Goal: Task Accomplishment & Management: Manage account settings

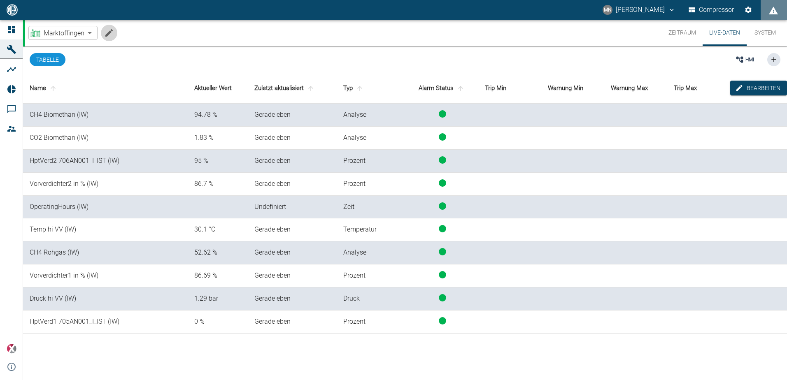
click at [110, 32] on icon "Machine bearbeiten" at bounding box center [108, 32] width 7 height 7
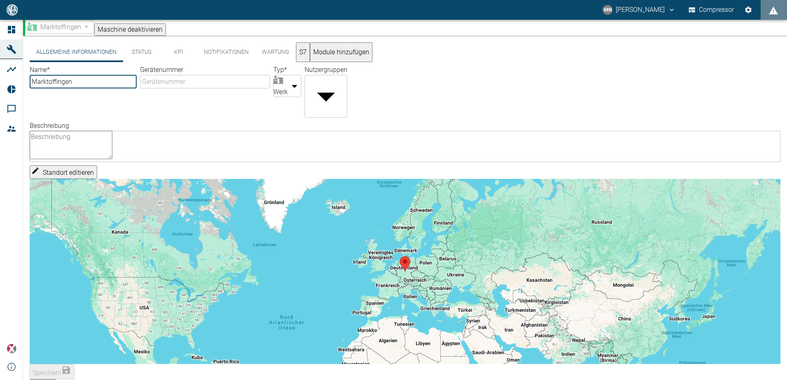
click at [310, 54] on button "S7" at bounding box center [303, 52] width 14 height 20
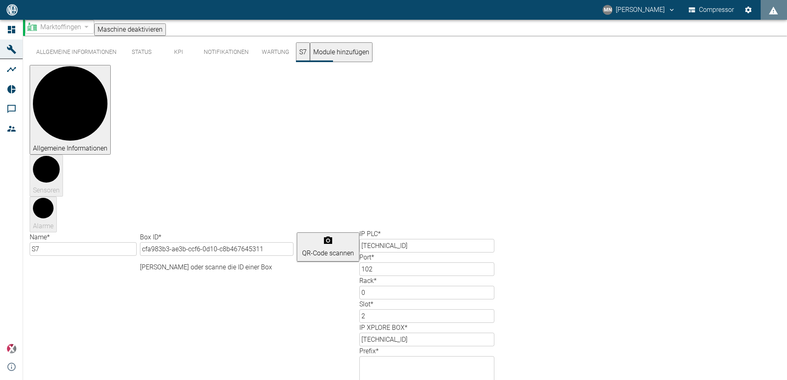
click at [765, 238] on div "Allgemeine Informationen Status KPI Notifikationen Wartung S7 Module hinzufügen…" at bounding box center [405, 284] width 764 height 496
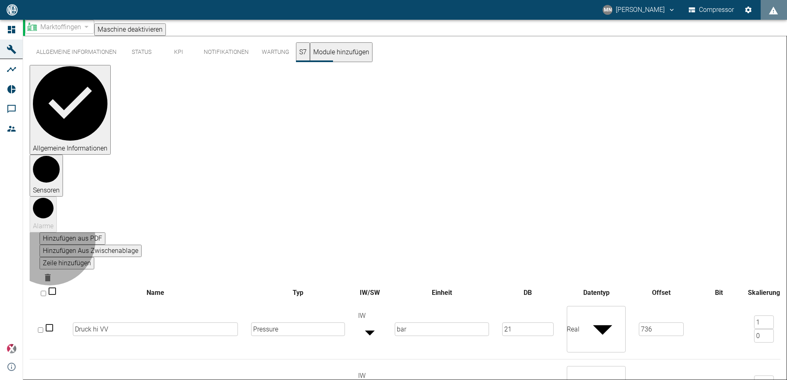
click at [94, 257] on button "Zeile hinzufügen" at bounding box center [67, 263] width 55 height 12
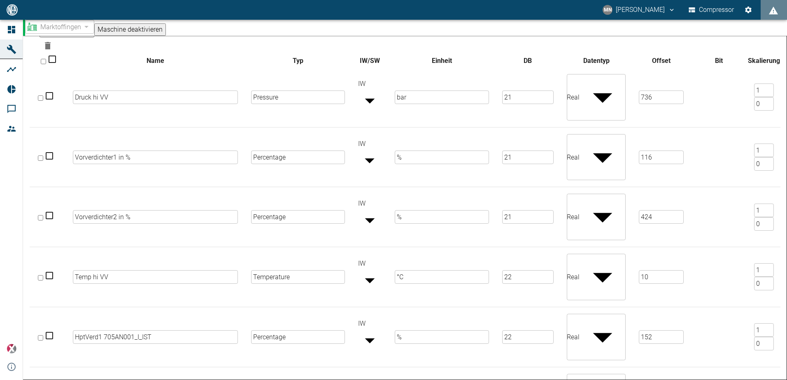
scroll to position [246, 0]
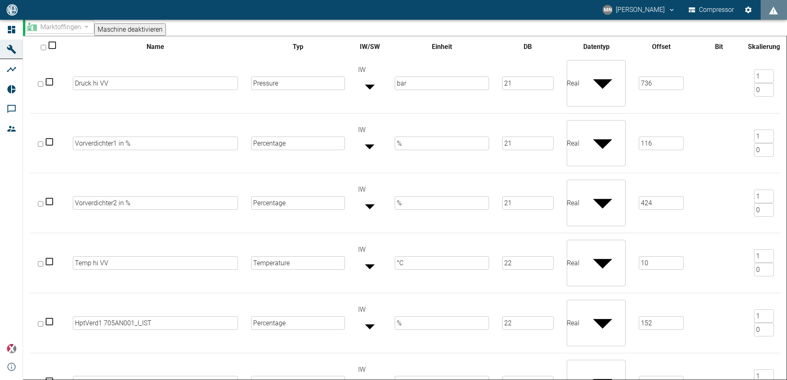
type input "Biomethan Druchfluss"
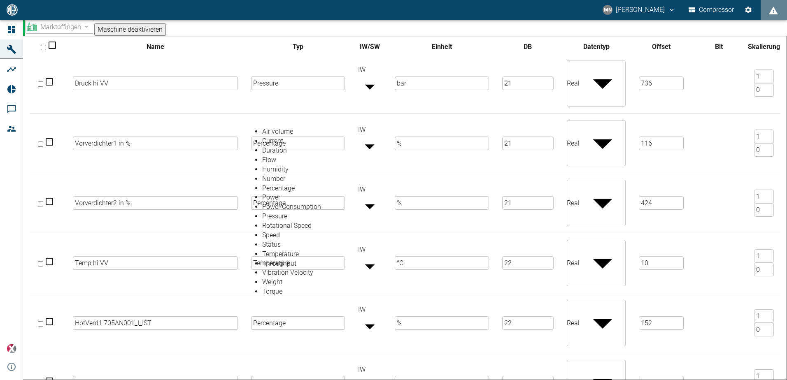
scroll to position [18, 0]
type input "Flow"
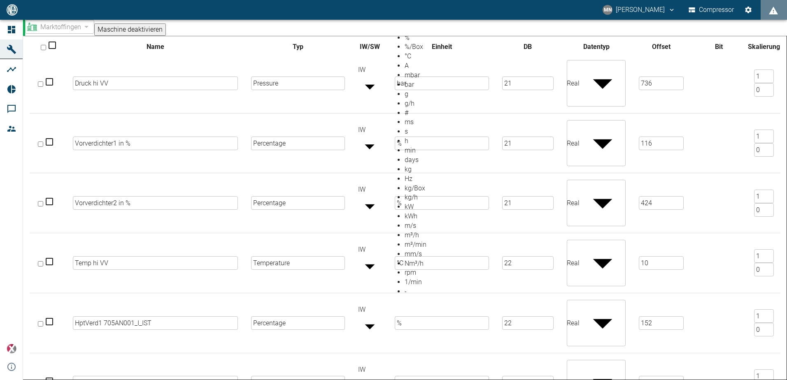
scroll to position [251, 0]
type input "Nm³/h"
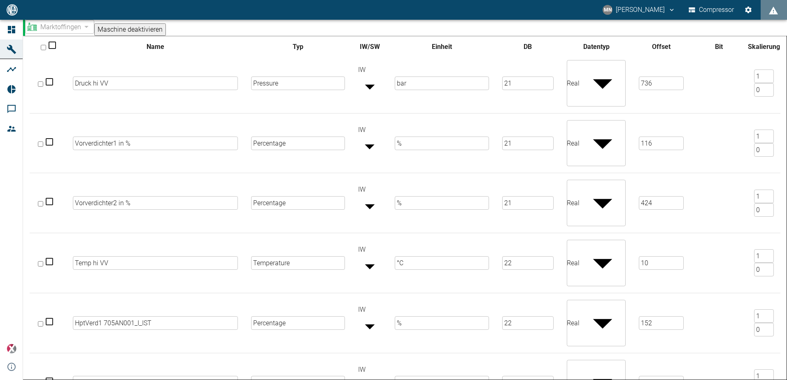
type input "23"
type input "Real"
type input "1832"
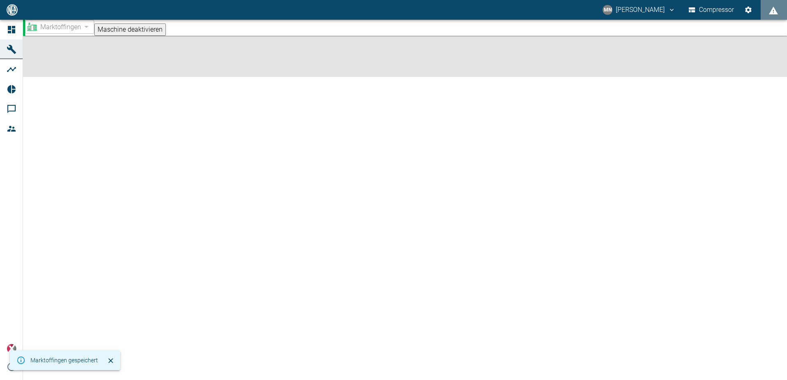
scroll to position [0, 0]
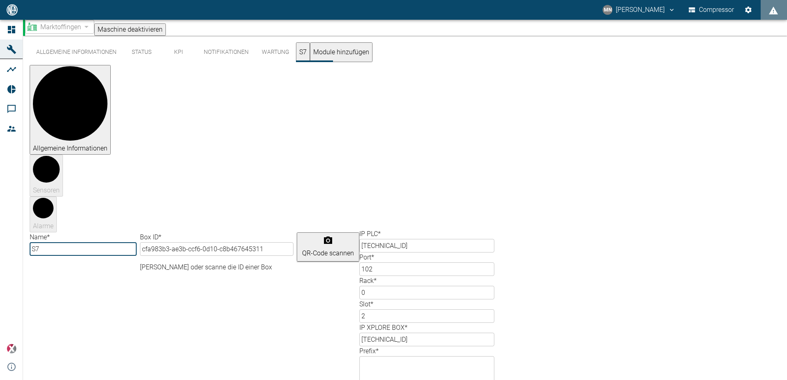
click at [176, 56] on button "KPI" at bounding box center [178, 52] width 37 height 20
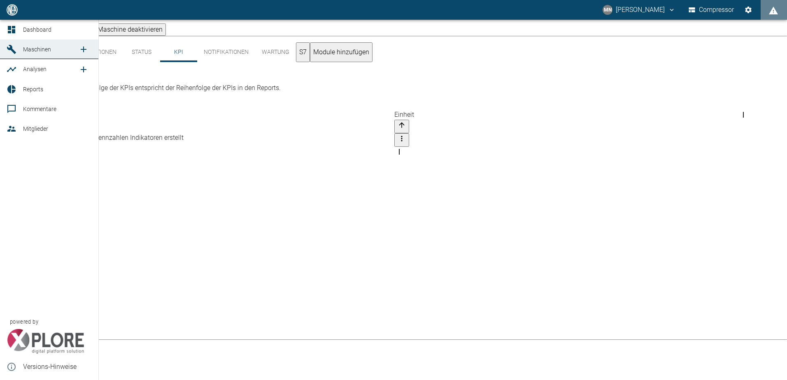
click at [32, 49] on span "Maschinen" at bounding box center [37, 49] width 28 height 7
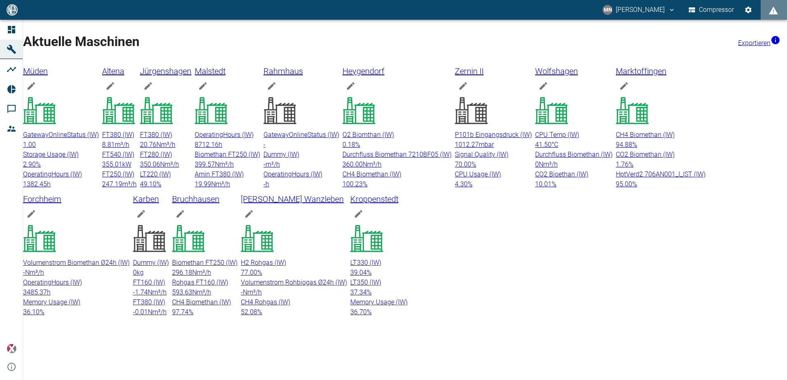
click at [616, 170] on div "CO2 Biomethan (IW) 1.76 %" at bounding box center [661, 160] width 90 height 20
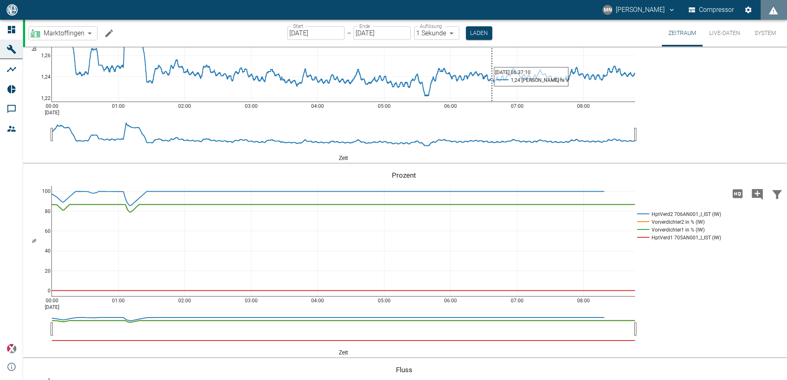
scroll to position [259, 0]
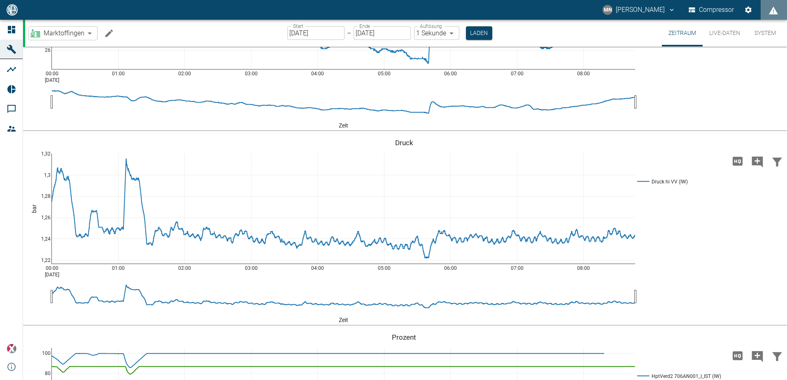
click at [722, 34] on button "Live-Daten" at bounding box center [725, 33] width 44 height 27
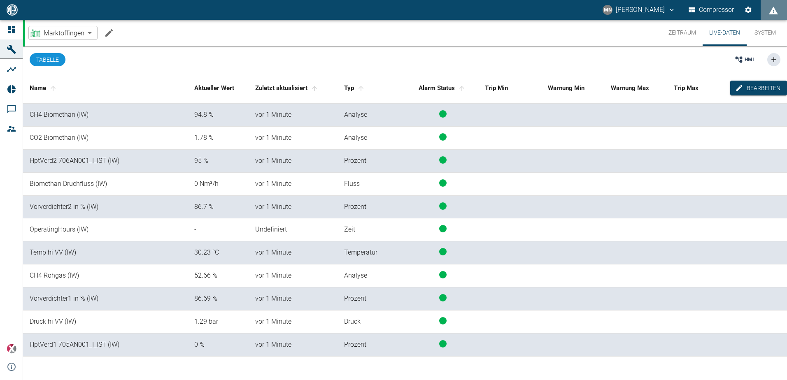
click at [109, 29] on icon "Machine bearbeiten" at bounding box center [109, 33] width 10 height 10
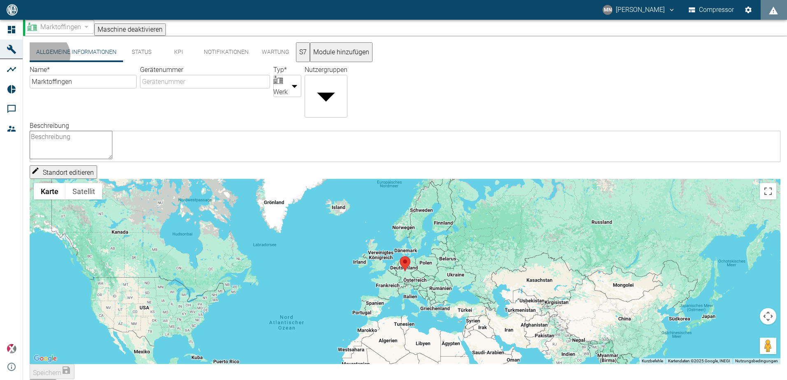
click at [310, 59] on button "S7" at bounding box center [303, 52] width 14 height 20
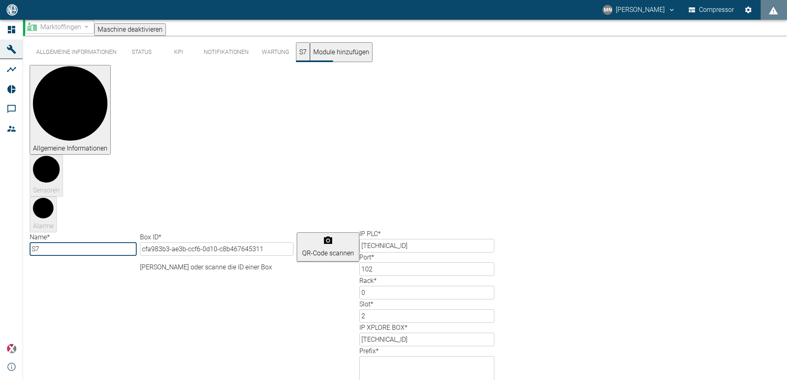
click at [310, 56] on button "S7" at bounding box center [303, 52] width 14 height 20
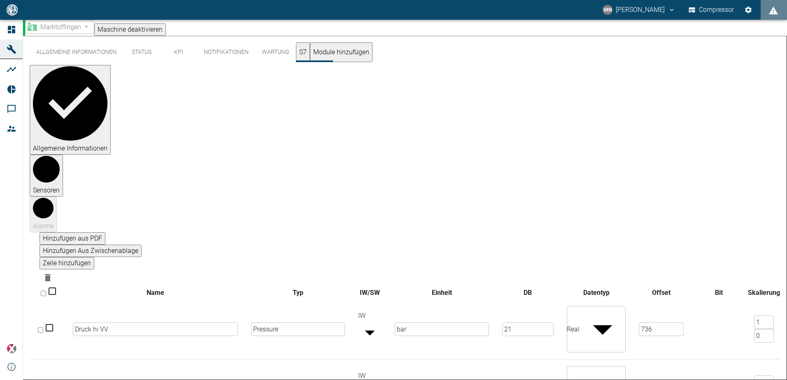
click at [94, 257] on button "Zeile hinzufügen" at bounding box center [67, 263] width 55 height 12
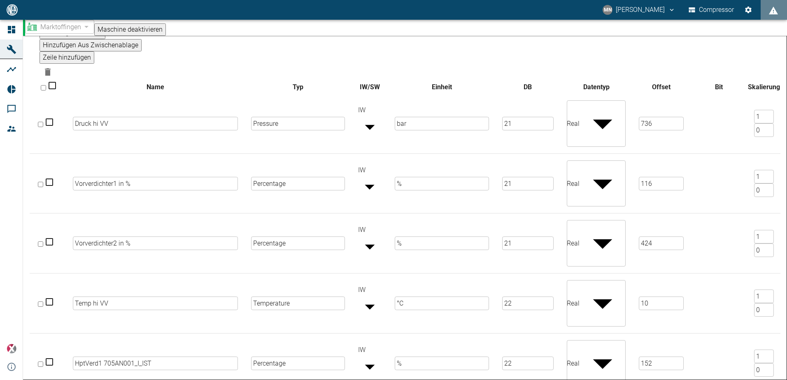
scroll to position [287, 0]
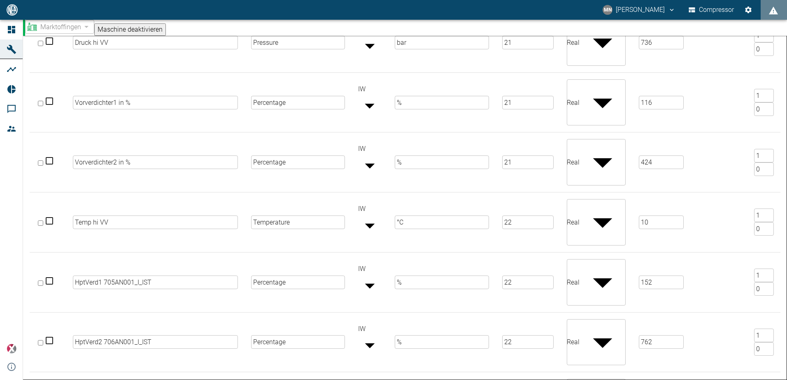
type input "Biomethan Durchfluss BGEA"
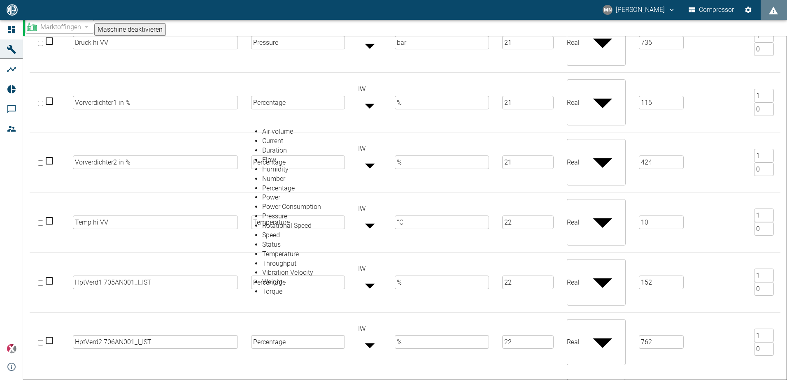
type input "Flow"
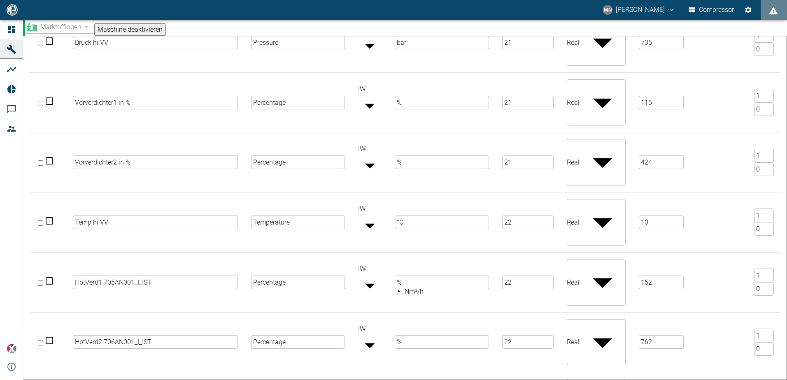
type input "Nm³/h"
type input "20"
type input "Real"
type input "1078"
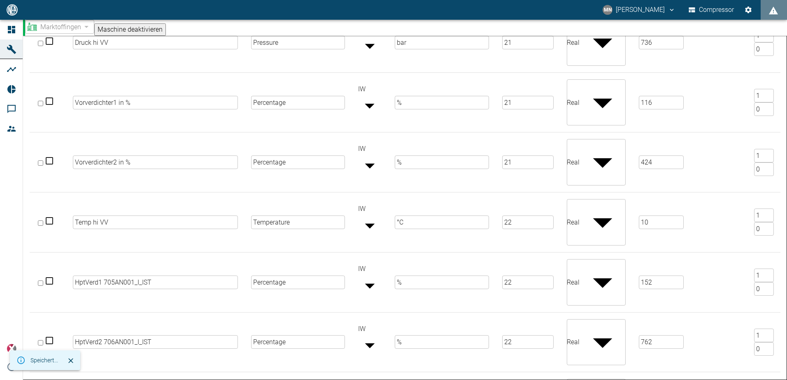
scroll to position [0, 0]
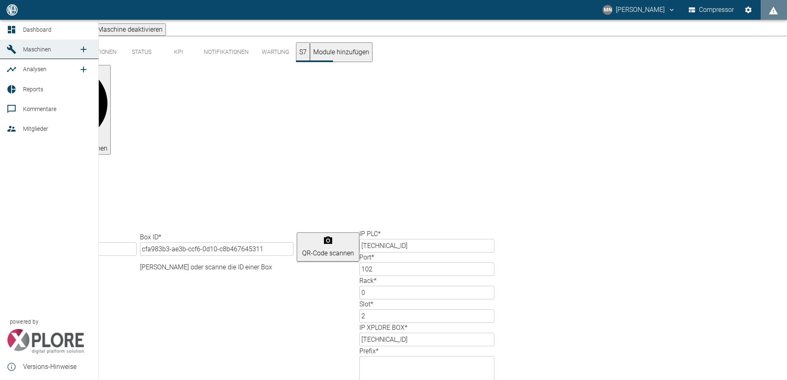
click at [12, 48] on icon at bounding box center [12, 49] width 10 height 10
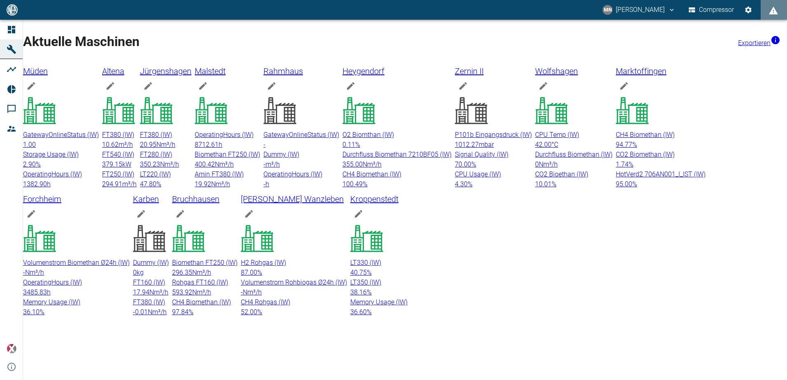
click at [616, 160] on p "CO2 Biomethan (IW)" at bounding box center [661, 155] width 90 height 10
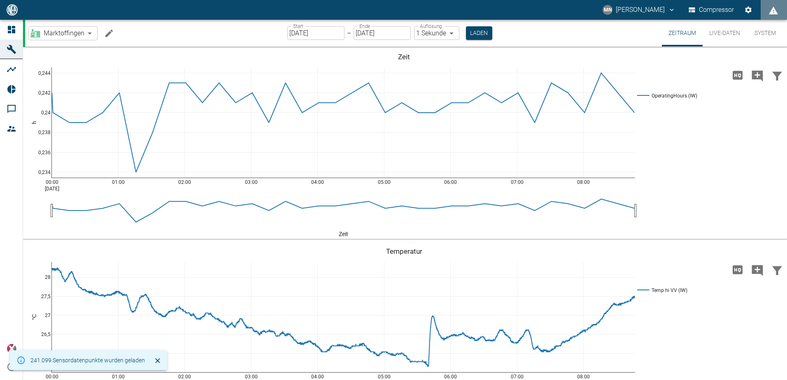
click at [725, 33] on button "Live-Daten" at bounding box center [725, 33] width 44 height 27
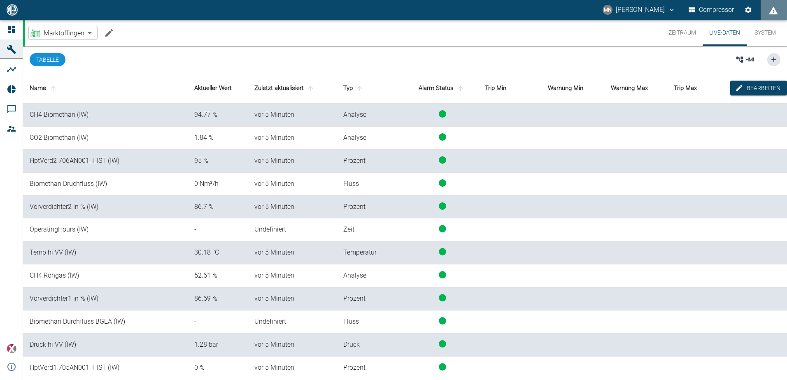
scroll to position [1, 0]
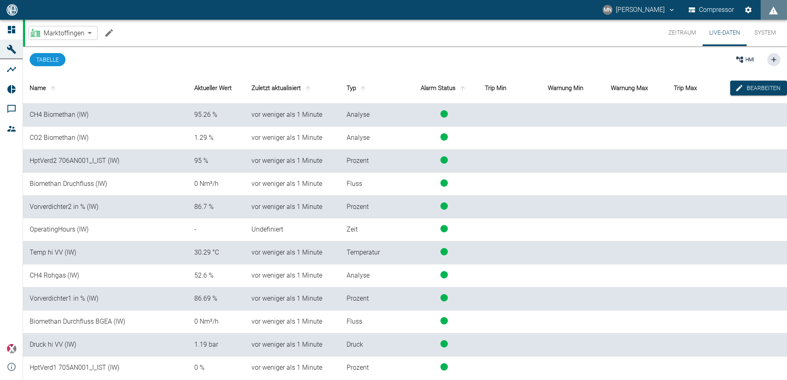
scroll to position [1, 0]
